Goal: Task Accomplishment & Management: Use online tool/utility

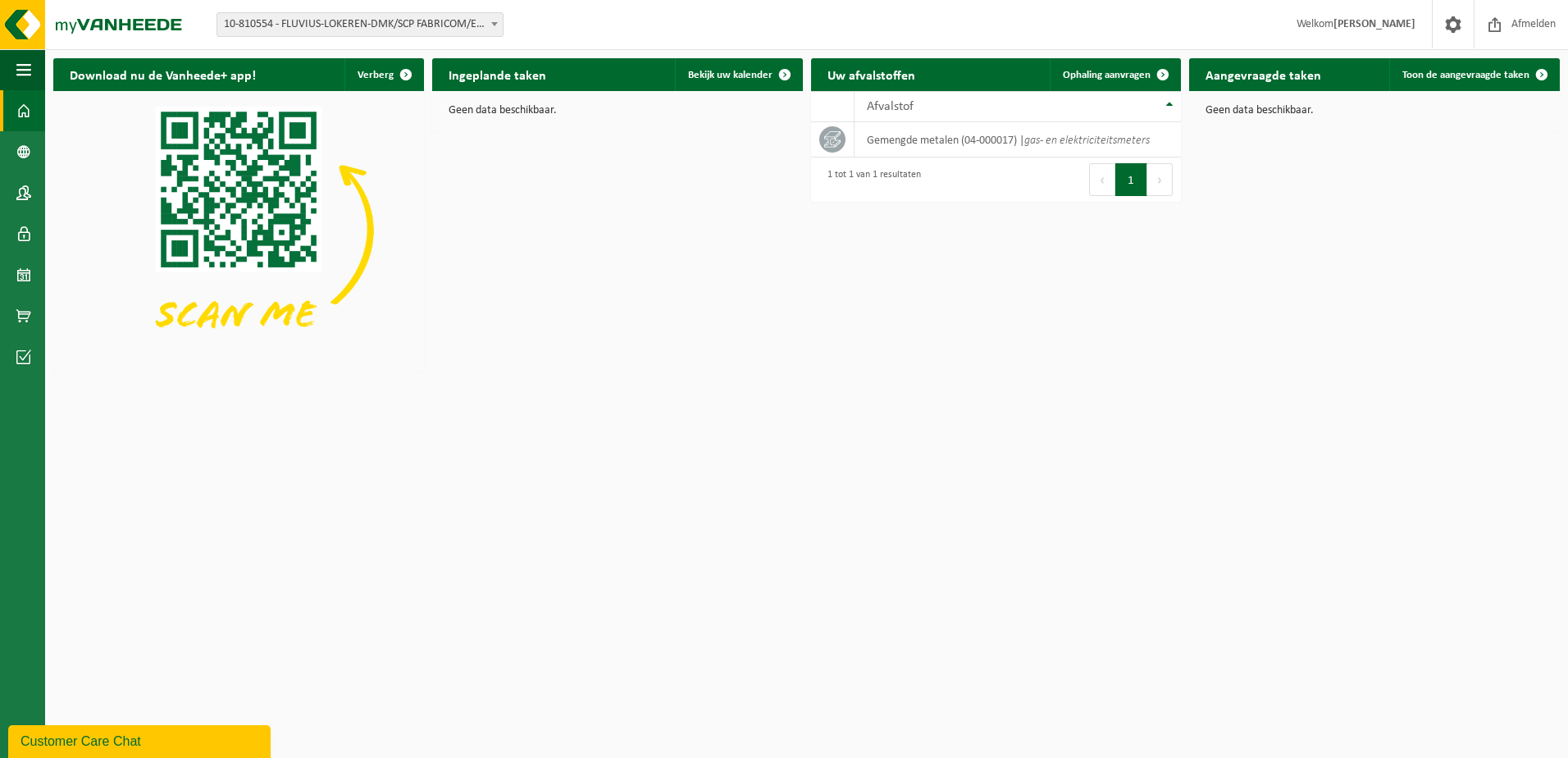
click at [492, 22] on b at bounding box center [495, 24] width 7 height 4
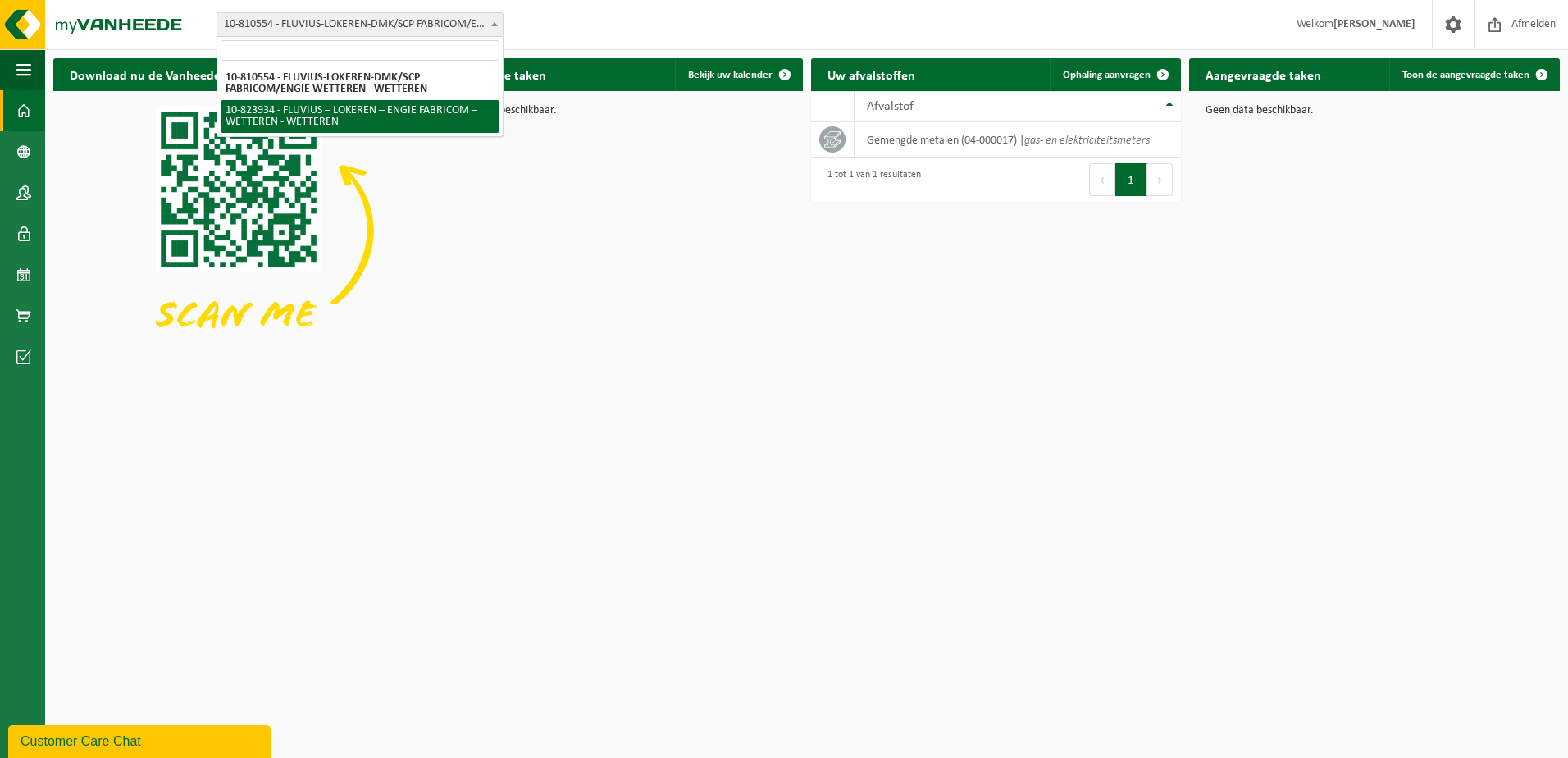
select select "84511"
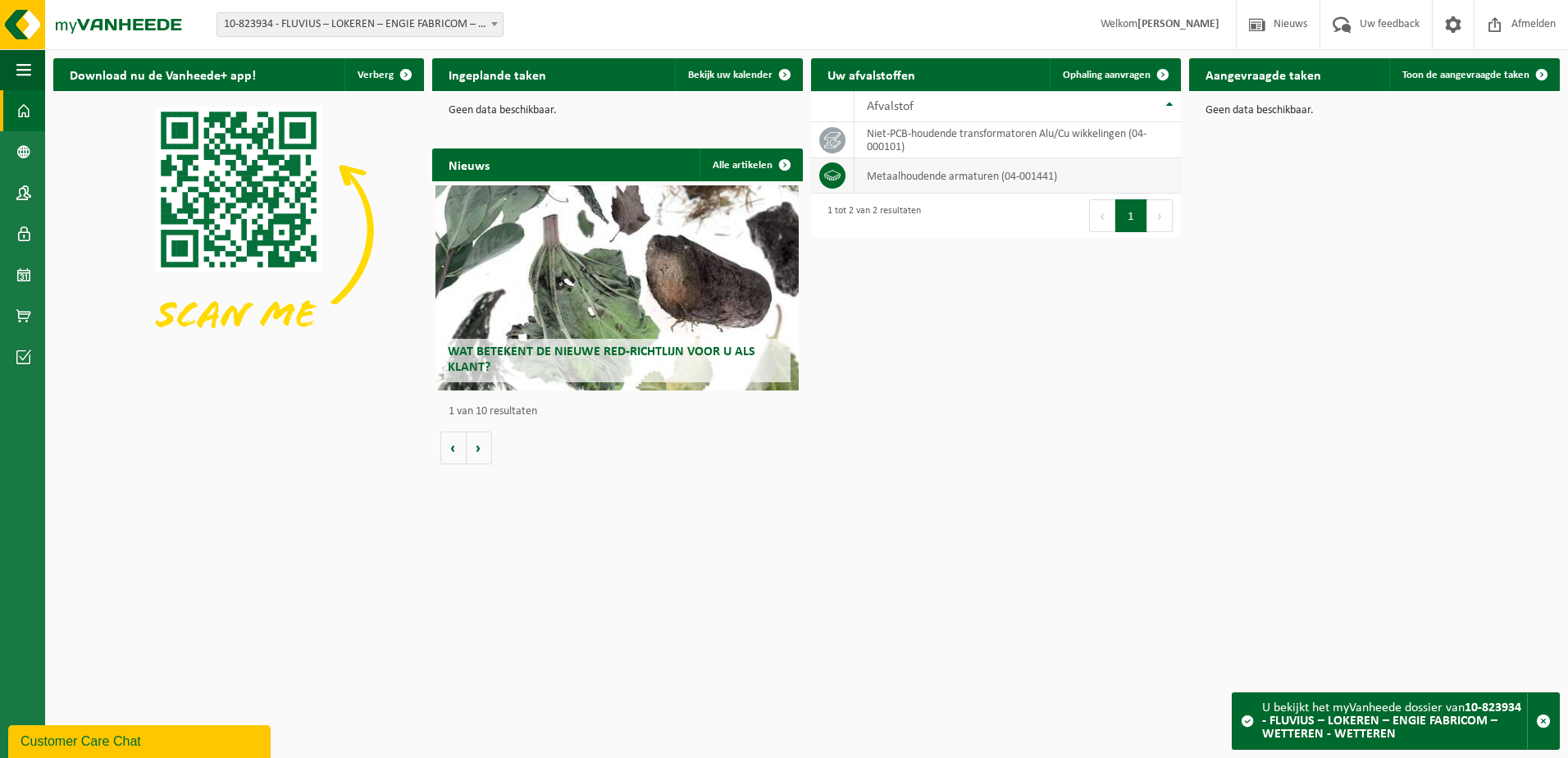
click at [915, 180] on td "metaalhoudende armaturen (04-001441)" at bounding box center [1018, 176] width 327 height 36
click at [835, 178] on icon at bounding box center [832, 176] width 17 height 17
click at [1130, 74] on span "Ophaling aanvragen" at bounding box center [1107, 74] width 88 height 11
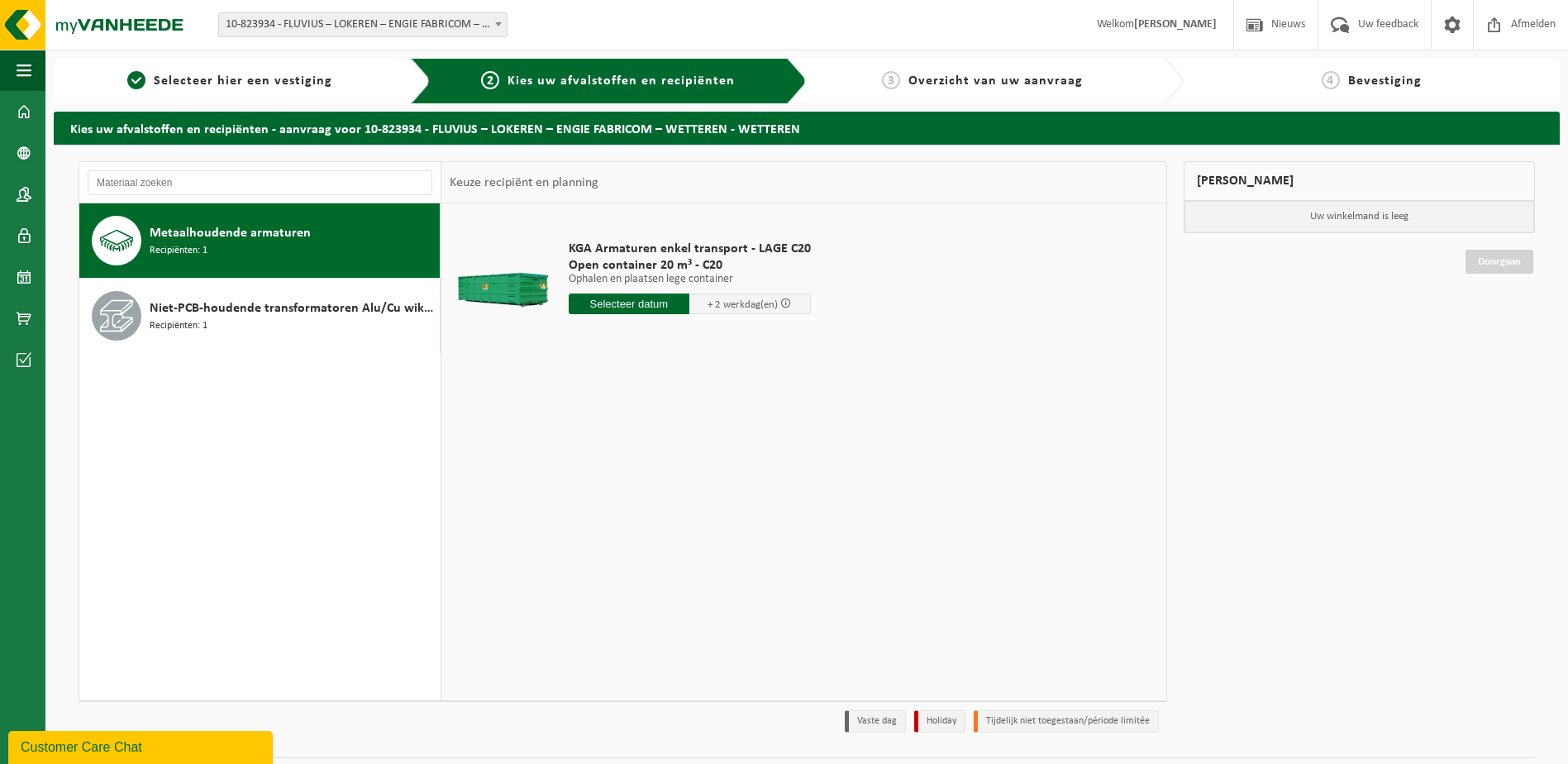
click at [655, 307] on input "text" at bounding box center [629, 304] width 121 height 21
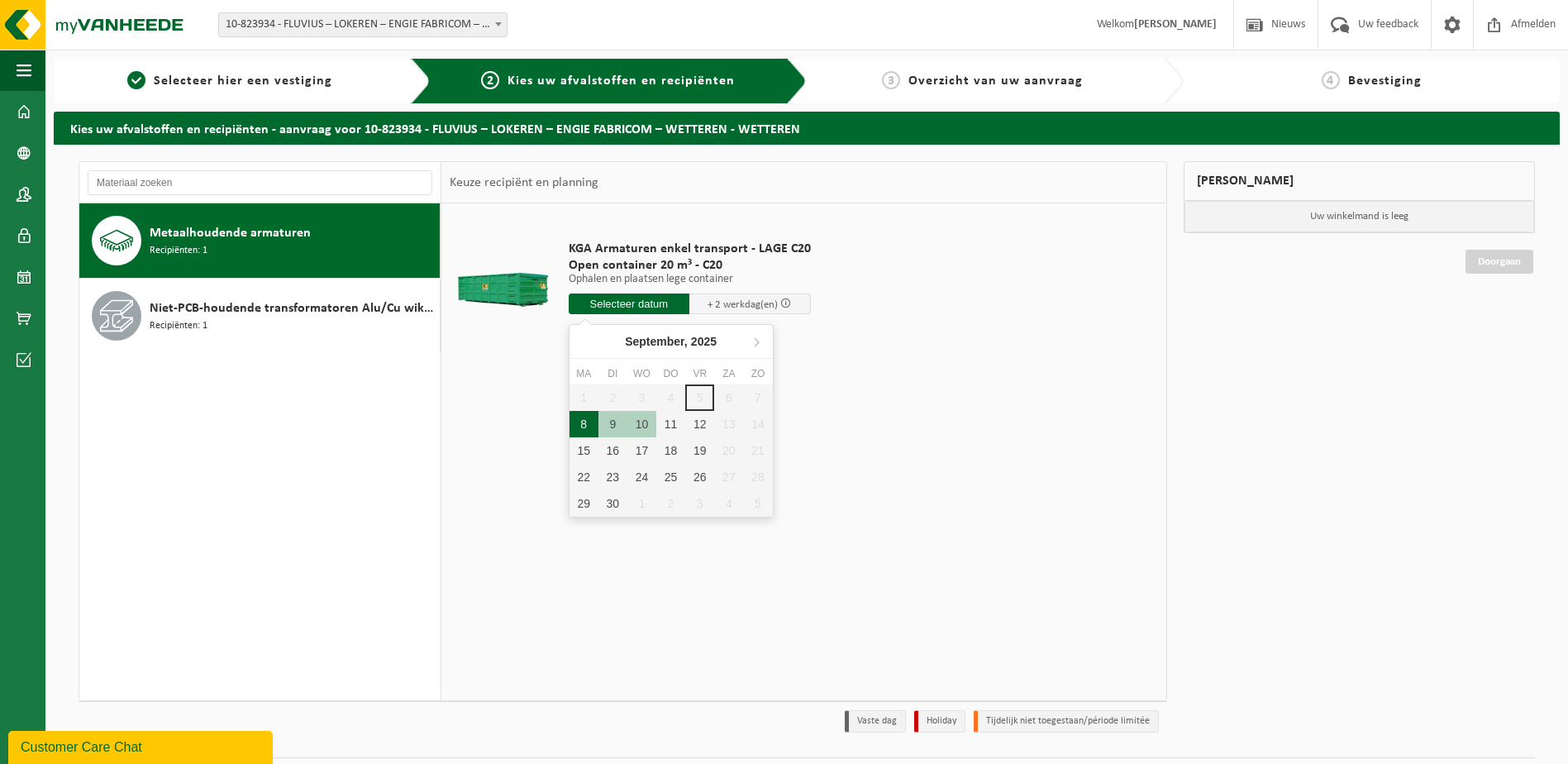
click at [580, 427] on div "8" at bounding box center [583, 424] width 29 height 27
type input "Van 2025-09-08"
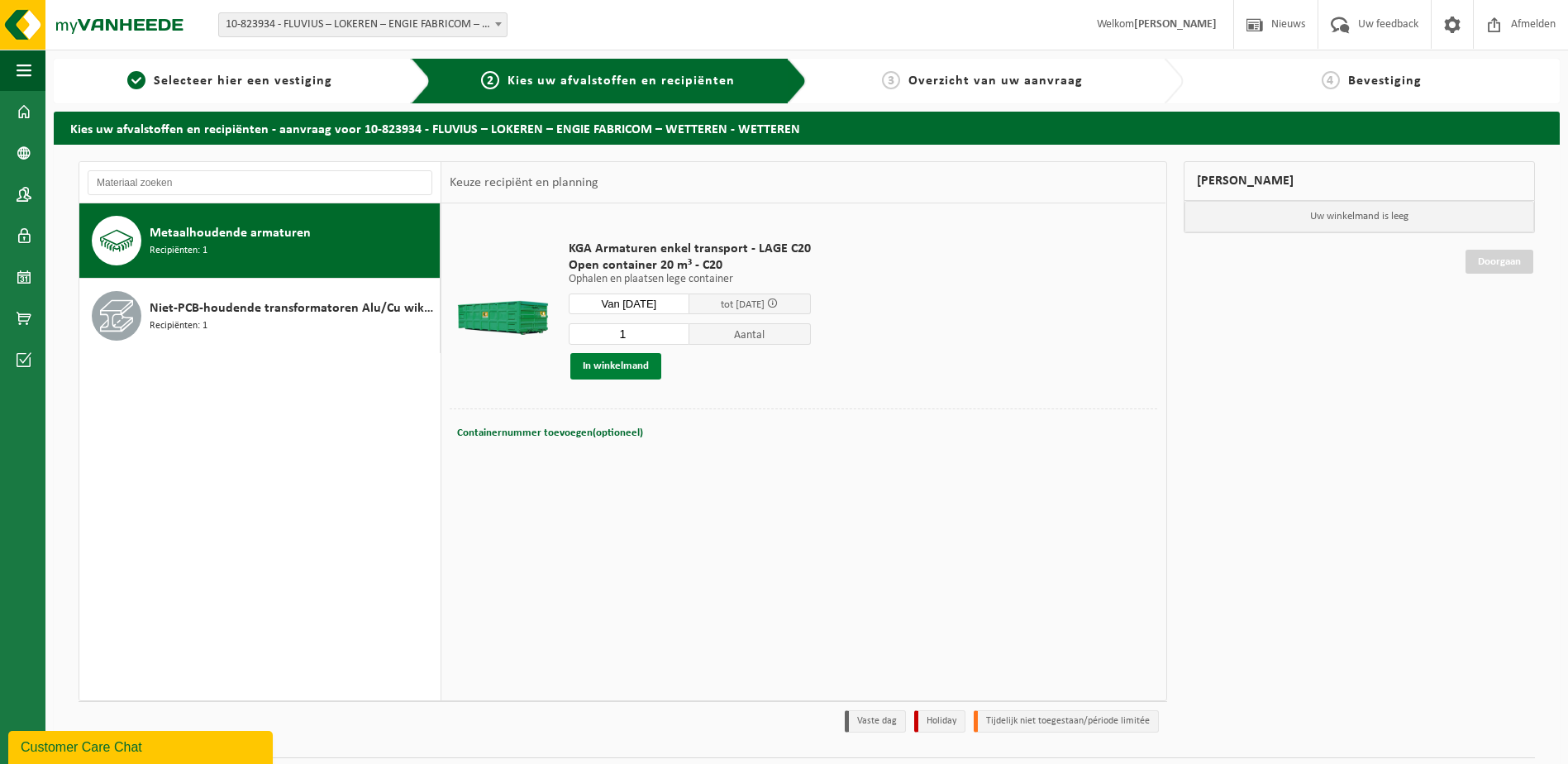
click at [630, 365] on button "In winkelmand" at bounding box center [615, 366] width 91 height 27
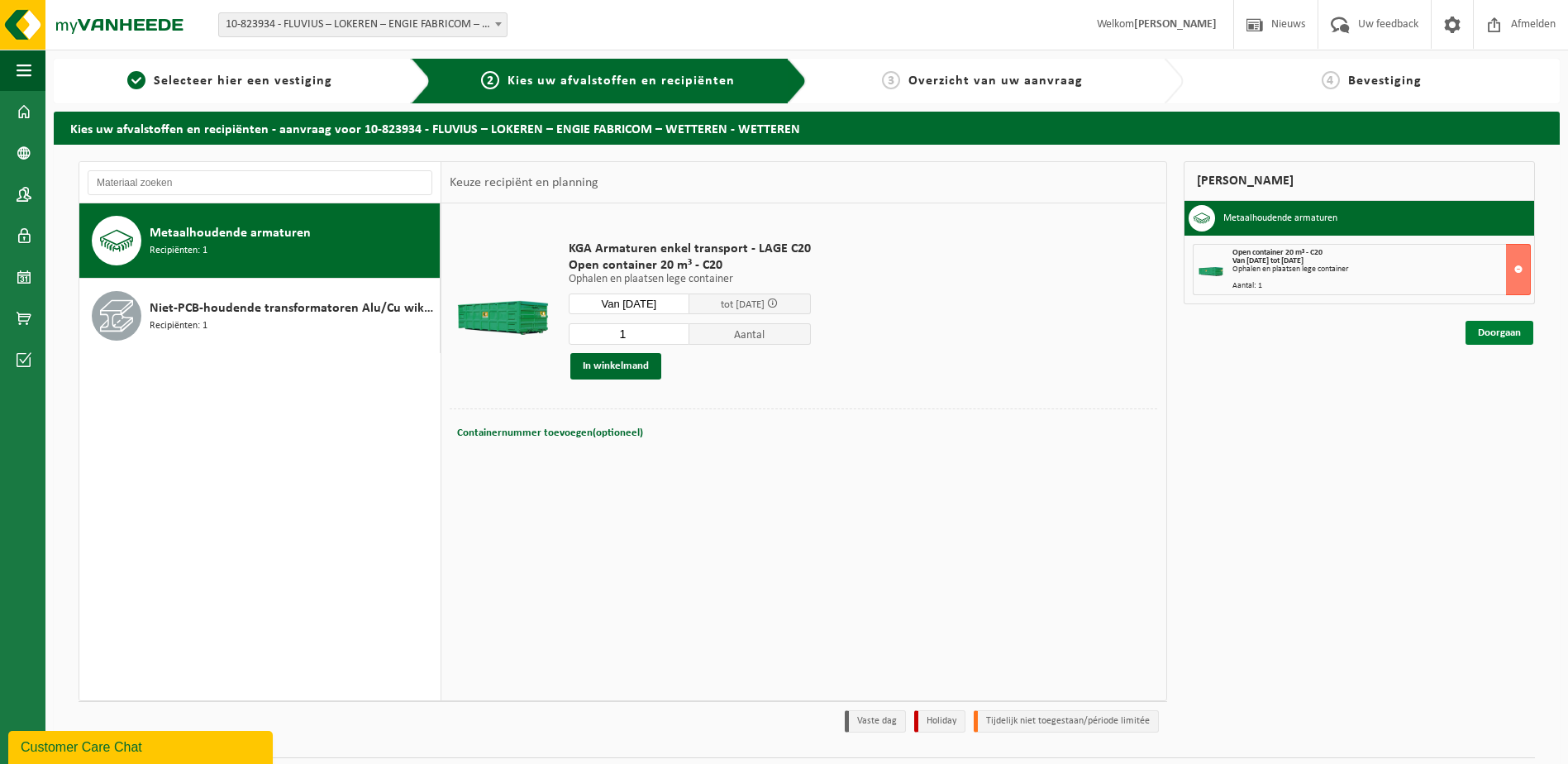
click at [1504, 334] on link "Doorgaan" at bounding box center [1498, 332] width 67 height 24
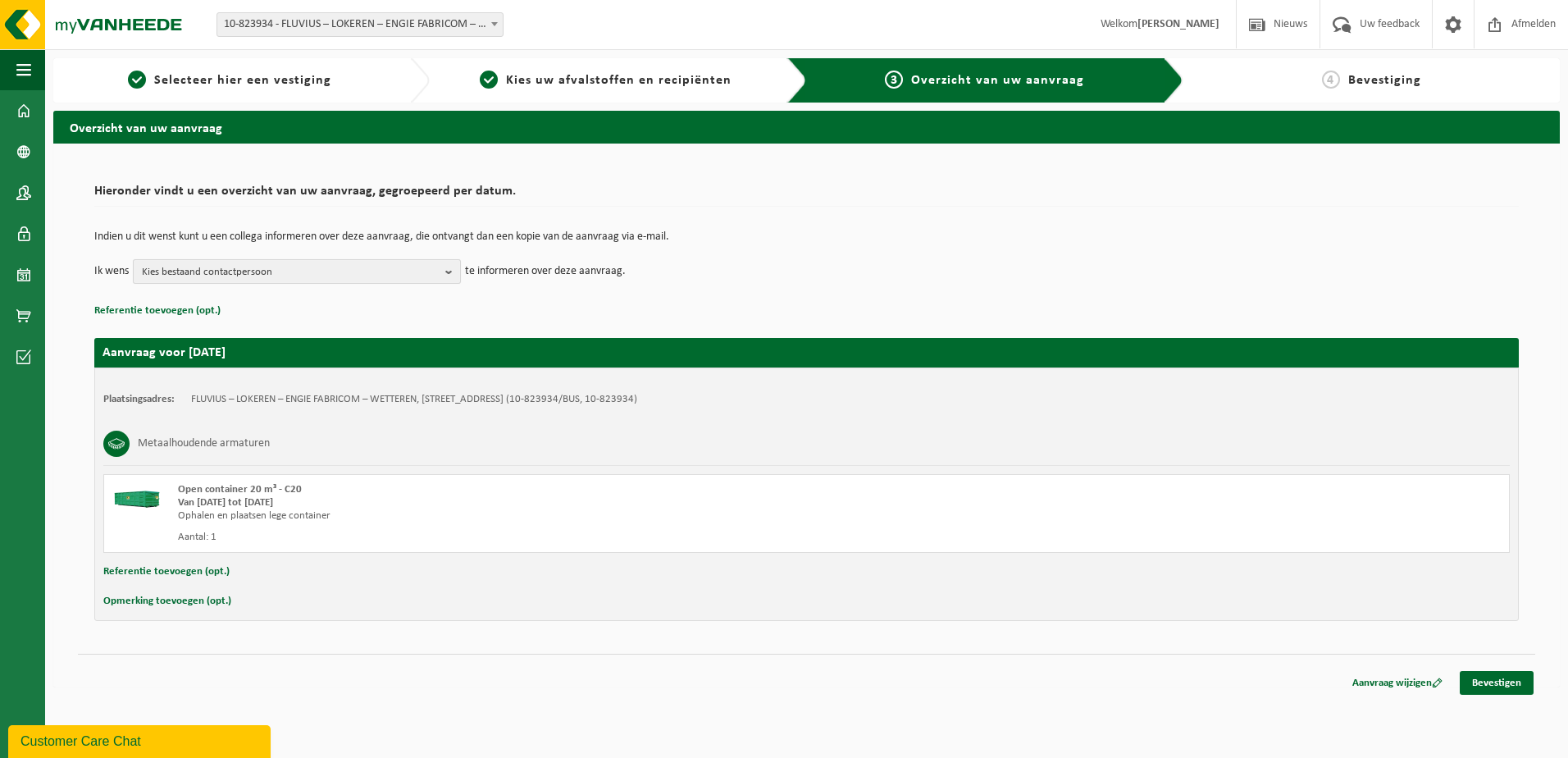
click at [449, 275] on b "button" at bounding box center [452, 272] width 15 height 23
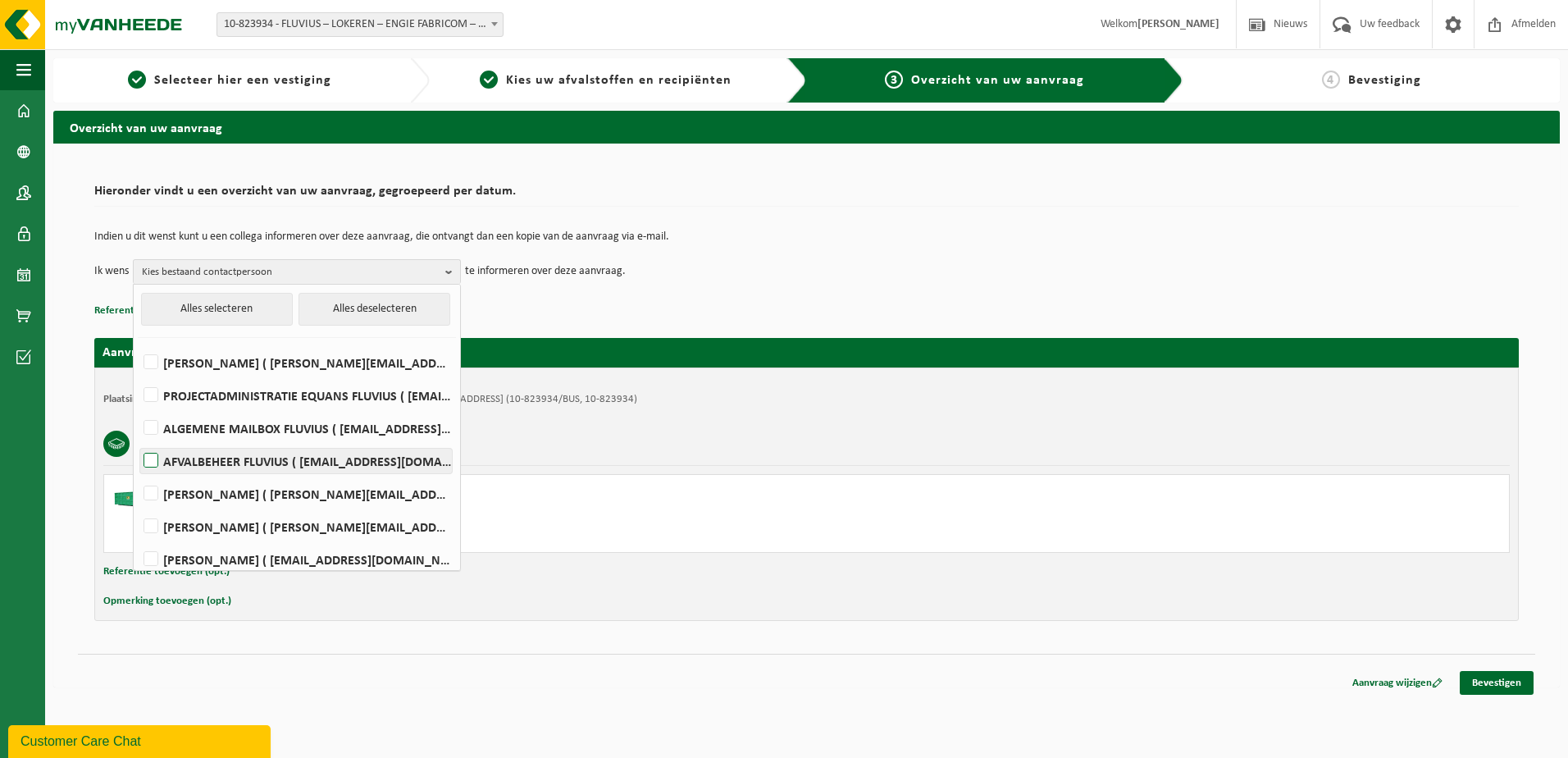
click at [151, 457] on label "AFVALBEHEER FLUVIUS ( fluvius-logistiek-afvalbeheer@fluvius.be )" at bounding box center [296, 461] width 312 height 25
click at [138, 440] on input "AFVALBEHEER FLUVIUS ( fluvius-logistiek-afvalbeheer@fluvius.be )" at bounding box center [137, 439] width 1 height 1
checkbox input "true"
click at [1011, 266] on td "Ik wens AFVALBEHEER FLUVIUS Alles selecteren Alles deselecteren KURT DEWULF ( k…" at bounding box center [807, 272] width 1425 height 25
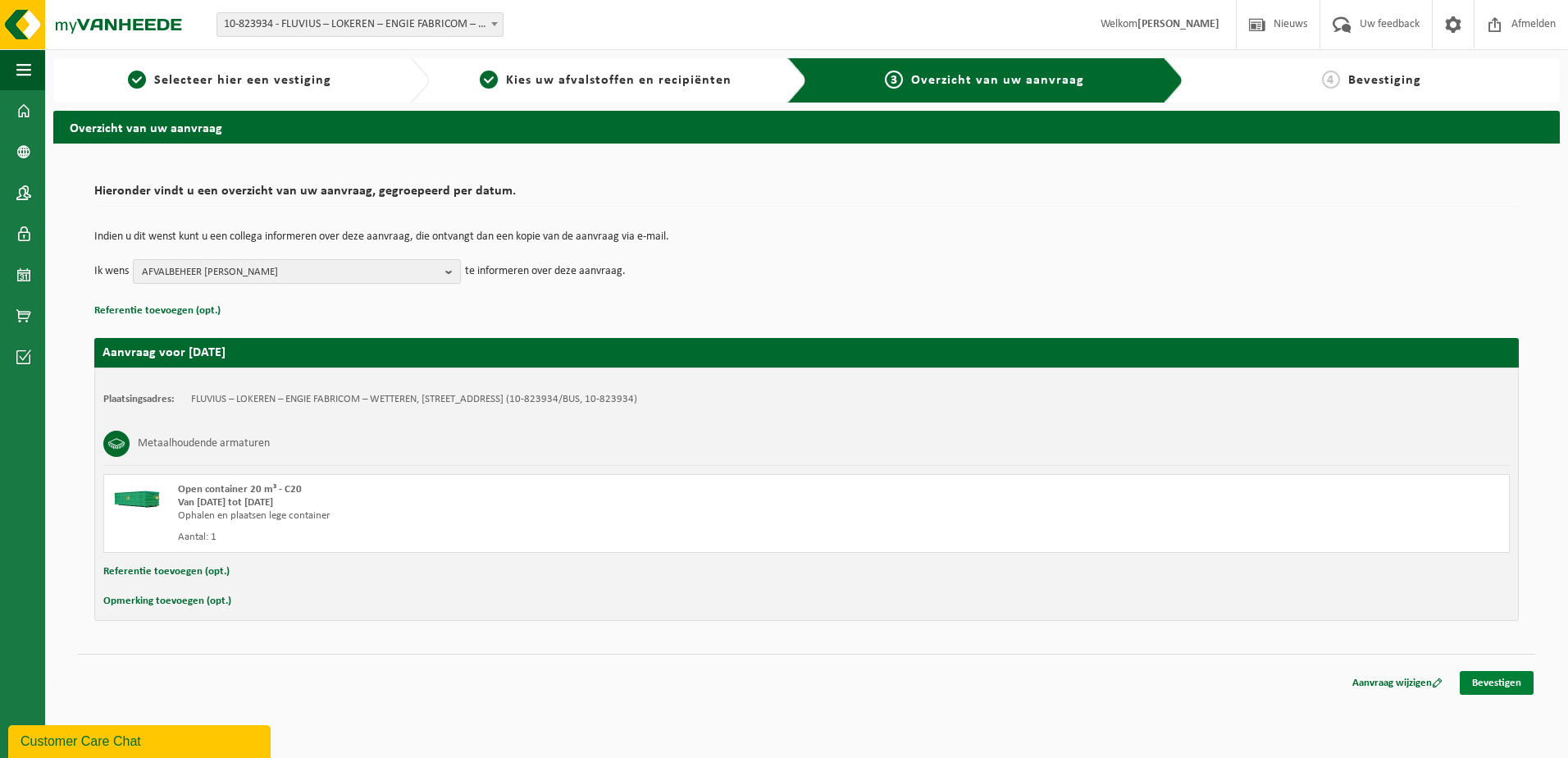
click at [1502, 686] on link "Bevestigen" at bounding box center [1496, 683] width 73 height 24
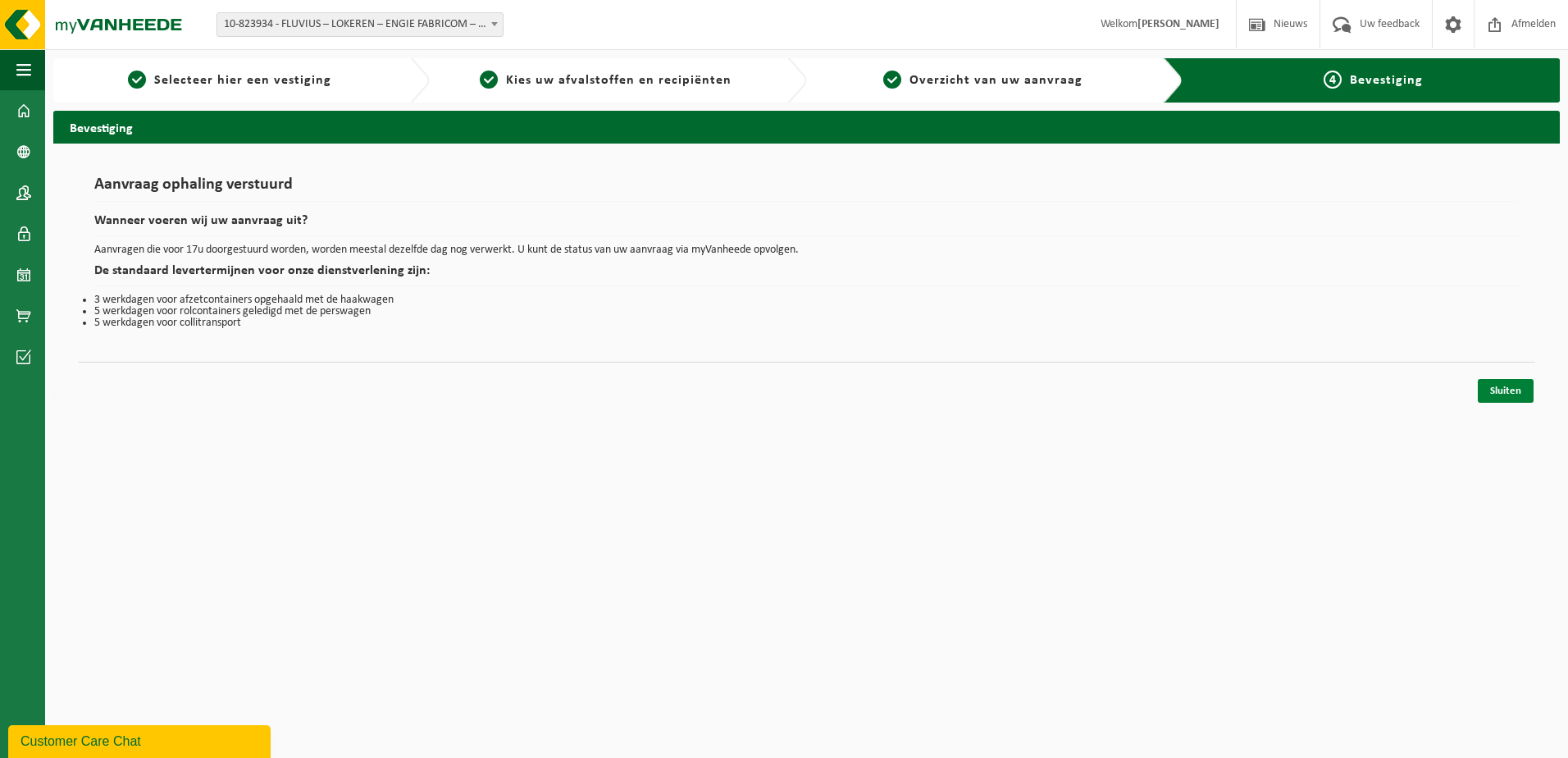
click at [1514, 389] on link "Sluiten" at bounding box center [1506, 391] width 56 height 24
